Goal: Entertainment & Leisure: Consume media (video, audio)

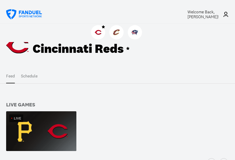
click at [46, 126] on img at bounding box center [41, 130] width 70 height 39
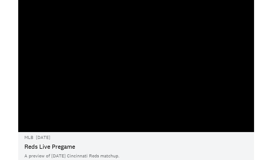
scroll to position [20, 0]
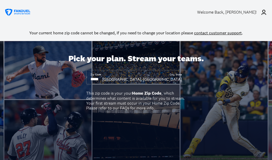
click at [246, 12] on div "Welcome Back , Daniel Britt!" at bounding box center [226, 12] width 59 height 5
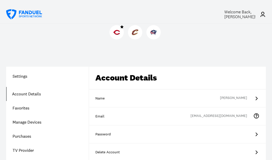
click at [115, 36] on div at bounding box center [116, 32] width 14 height 14
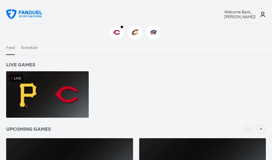
scroll to position [80, 0]
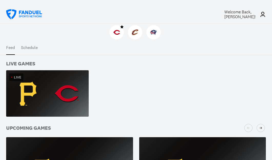
click at [59, 81] on div "Live" at bounding box center [47, 77] width 82 height 14
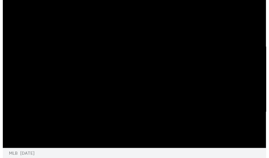
scroll to position [19, 0]
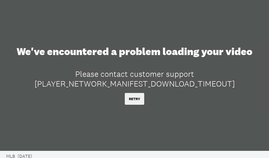
click at [139, 97] on button "RETRY" at bounding box center [134, 99] width 19 height 12
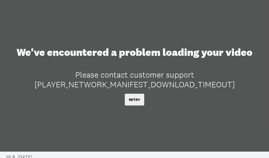
click at [137, 98] on button "RETRY" at bounding box center [134, 100] width 19 height 12
click at [141, 100] on button "RETRY" at bounding box center [134, 100] width 19 height 12
click at [174, 91] on div "We've encountered a problem loading your video Please contact customer support …" at bounding box center [134, 76] width 269 height 80
click at [138, 100] on button "RETRY" at bounding box center [134, 100] width 19 height 12
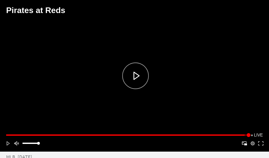
click at [139, 82] on div "Play" at bounding box center [136, 76] width 190 height 72
click at [13, 149] on div "**********" at bounding box center [134, 139] width 269 height 25
click at [16, 145] on button "Mute" at bounding box center [16, 143] width 8 height 8
drag, startPoint x: 39, startPoint y: 146, endPoint x: 49, endPoint y: 146, distance: 10.0
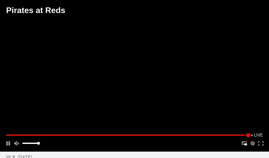
click at [46, 146] on div "Play Mute Picture-in-Picture Apple AirPlay Google Cast VR Settings Fullscreen" at bounding box center [134, 143] width 261 height 8
click at [20, 39] on div "Play/Pause" at bounding box center [134, 76] width 269 height 152
